Goal: Information Seeking & Learning: Learn about a topic

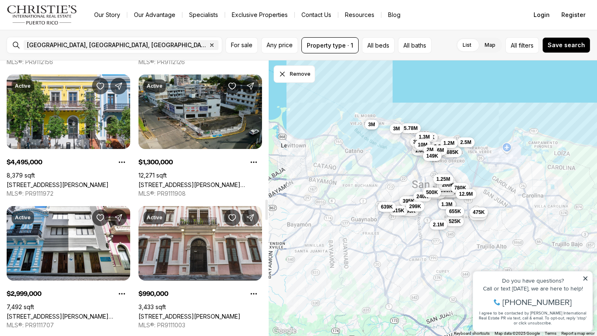
scroll to position [1874, 0]
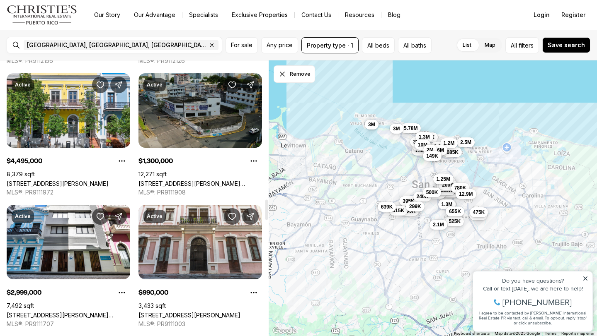
click at [200, 180] on link "[STREET_ADDRESS][PERSON_NAME][PERSON_NAME]" at bounding box center [199, 183] width 123 height 7
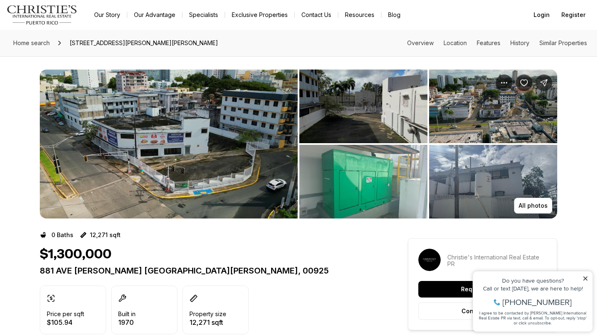
click at [211, 165] on img "View image gallery" at bounding box center [169, 144] width 258 height 149
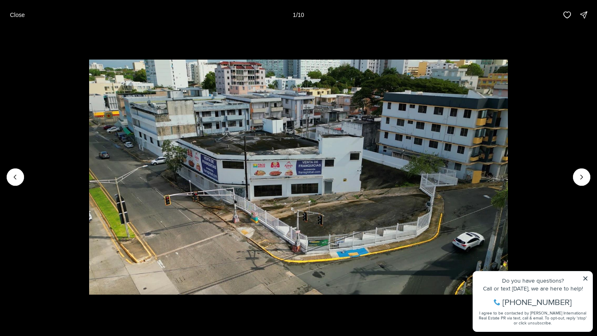
click at [589, 280] on li "1 of 10" at bounding box center [298, 177] width 597 height 295
click at [586, 280] on li "1 of 10" at bounding box center [298, 177] width 597 height 295
click at [585, 279] on li "1 of 10" at bounding box center [298, 177] width 597 height 295
click at [578, 177] on icon "Next slide" at bounding box center [581, 177] width 8 height 8
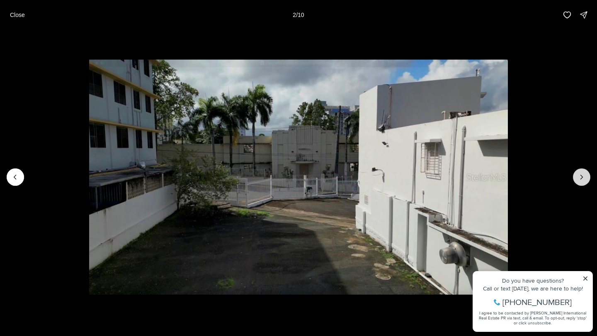
click at [578, 177] on icon "Next slide" at bounding box center [581, 177] width 8 height 8
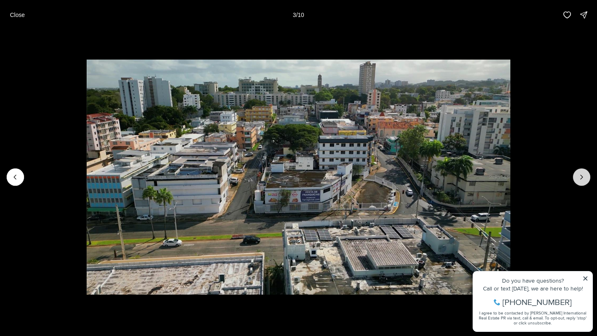
click at [578, 177] on icon "Next slide" at bounding box center [581, 177] width 8 height 8
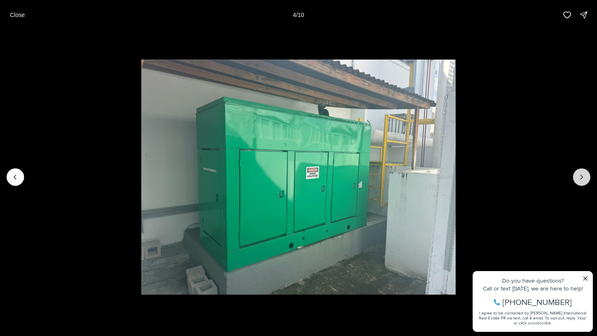
click at [578, 177] on icon "Next slide" at bounding box center [581, 177] width 8 height 8
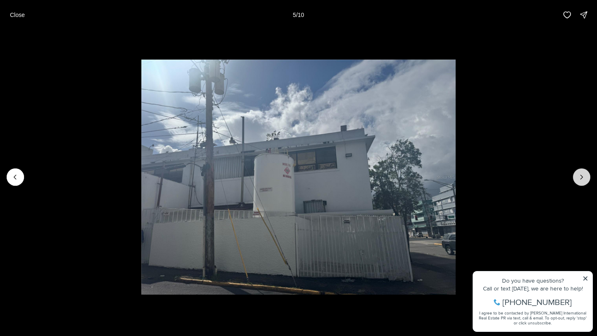
click at [578, 177] on icon "Next slide" at bounding box center [581, 177] width 8 height 8
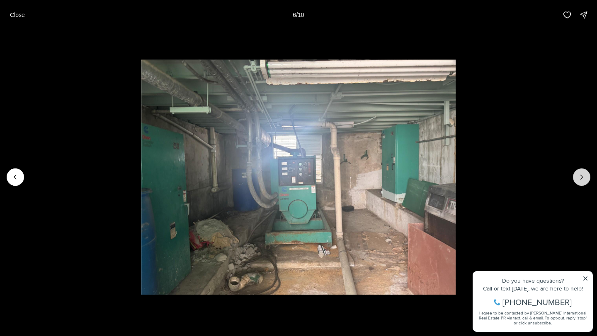
click at [578, 177] on icon "Next slide" at bounding box center [581, 177] width 8 height 8
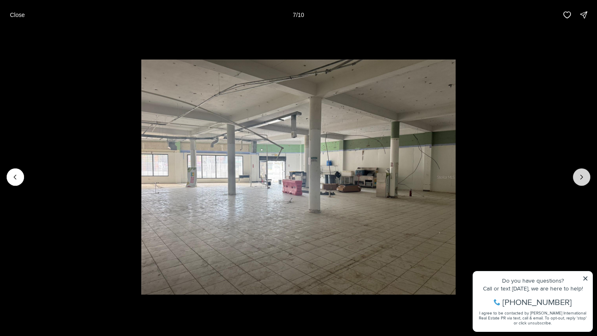
click at [578, 177] on icon "Next slide" at bounding box center [581, 177] width 8 height 8
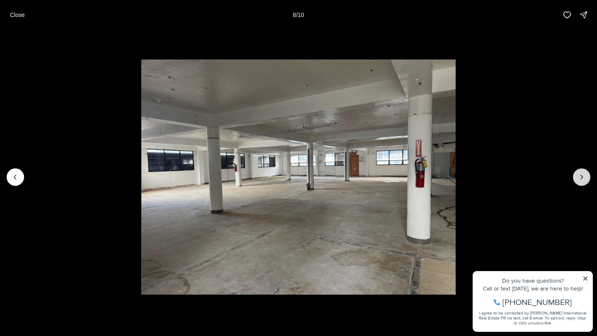
click at [578, 177] on icon "Next slide" at bounding box center [581, 177] width 8 height 8
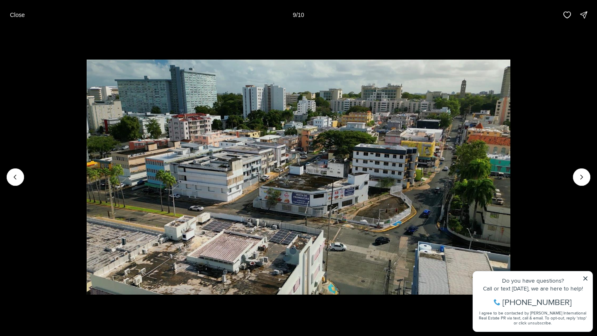
click at [576, 114] on li "9 of 10" at bounding box center [298, 177] width 597 height 295
click at [18, 17] on p "Close" at bounding box center [17, 15] width 15 height 7
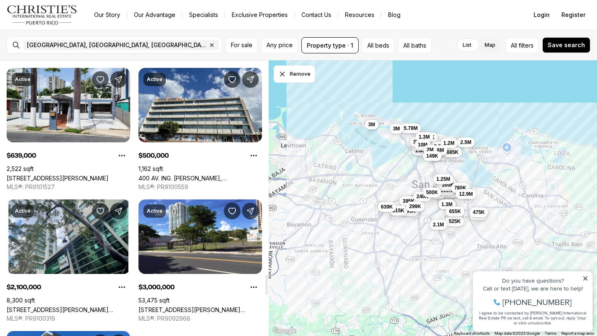
scroll to position [2633, 0]
